Goal: Information Seeking & Learning: Stay updated

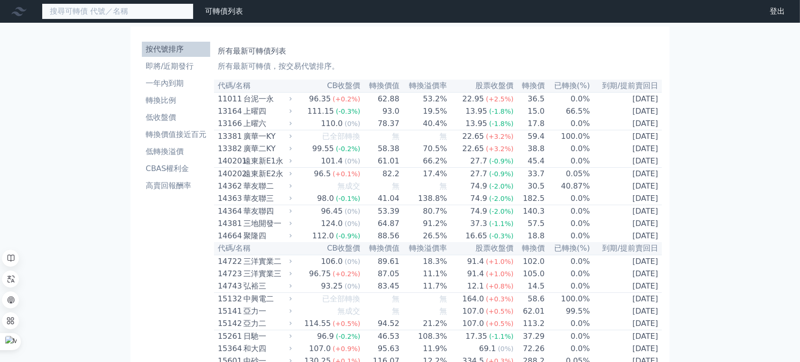
click at [193, 19] on input at bounding box center [118, 11] width 152 height 16
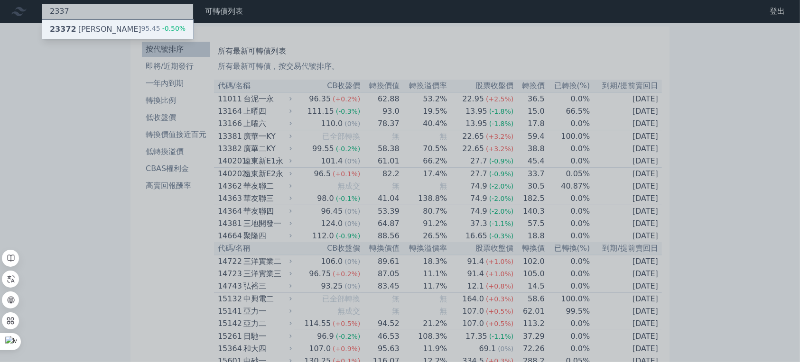
type input "2337"
click at [186, 35] on div "95.45 -0.50%" at bounding box center [163, 29] width 45 height 11
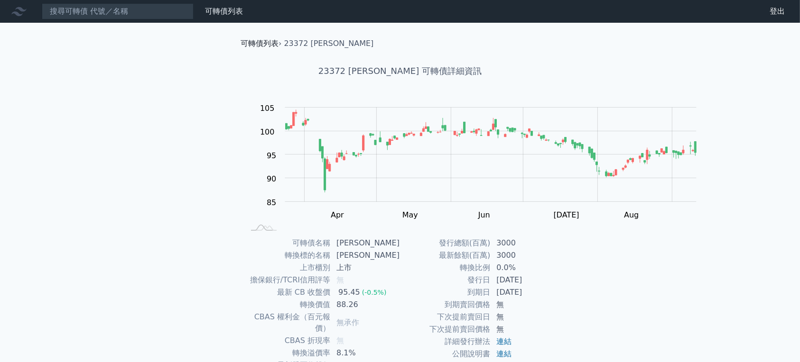
click at [240, 48] on link "可轉債列表" at bounding box center [259, 43] width 38 height 9
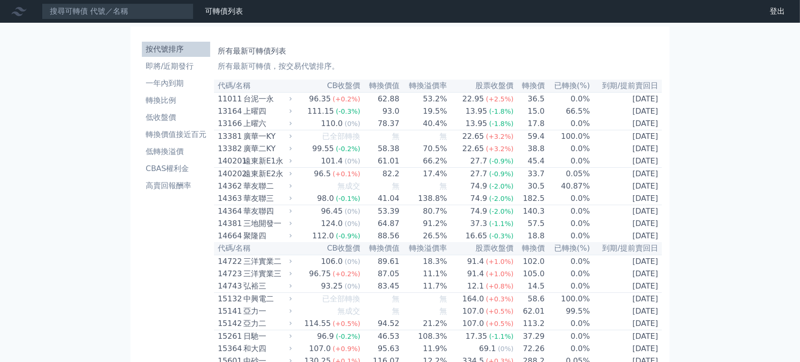
click at [142, 72] on li "即將/近期發行" at bounding box center [176, 66] width 68 height 11
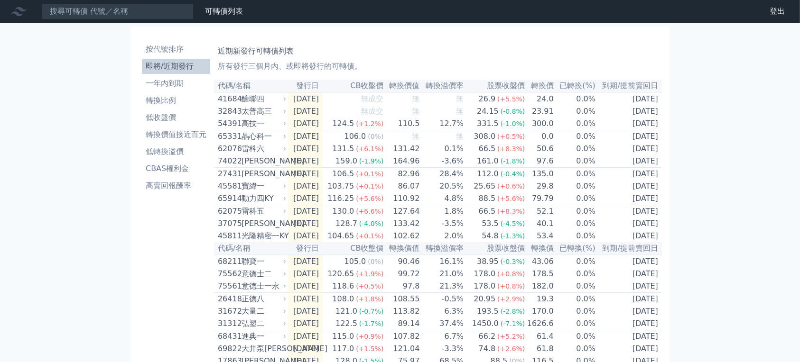
click at [342, 57] on h1 "近期新發行可轉債列表" at bounding box center [438, 51] width 440 height 11
